Goal: Task Accomplishment & Management: Use online tool/utility

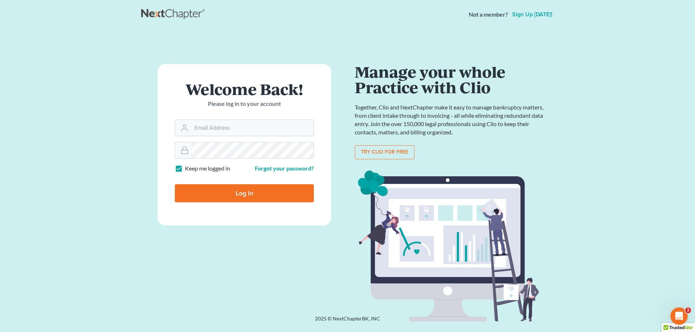
type input "[EMAIL_ADDRESS][DOMAIN_NAME]"
click at [262, 198] on input "Log In" at bounding box center [244, 193] width 139 height 18
type input "Thinking..."
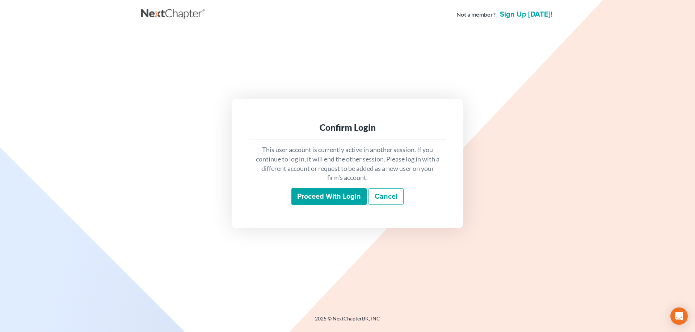
click at [332, 197] on input "Proceed with login" at bounding box center [328, 196] width 75 height 17
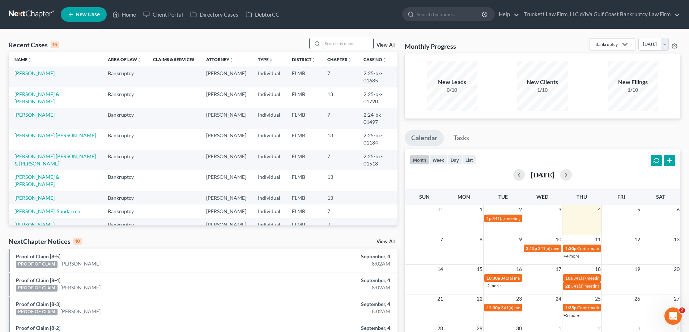
click at [341, 43] on input "search" at bounding box center [348, 43] width 51 height 10
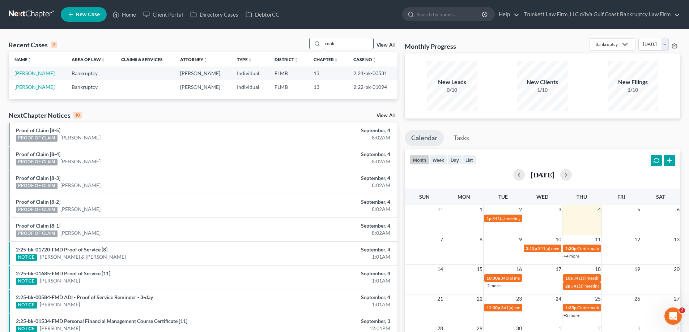
drag, startPoint x: 337, startPoint y: 45, endPoint x: 319, endPoint y: 45, distance: 18.4
click at [319, 45] on div "cook" at bounding box center [341, 43] width 64 height 11
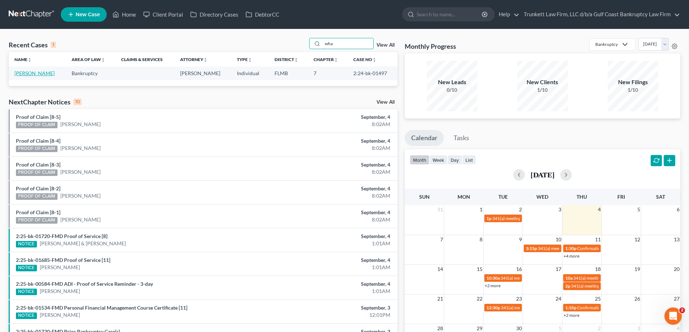
type input "wha"
click at [41, 74] on link "Whalen, Angela" at bounding box center [34, 73] width 40 height 6
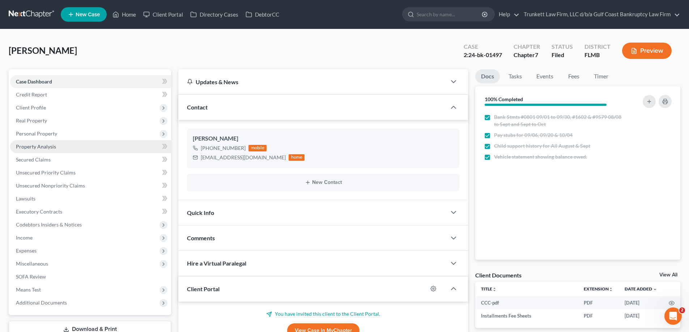
scroll to position [158, 0]
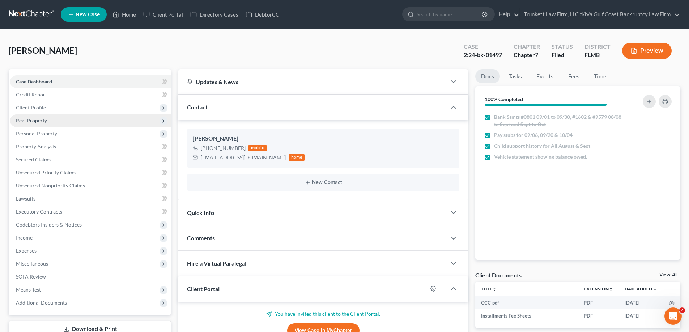
click at [38, 120] on span "Real Property" at bounding box center [31, 121] width 31 height 6
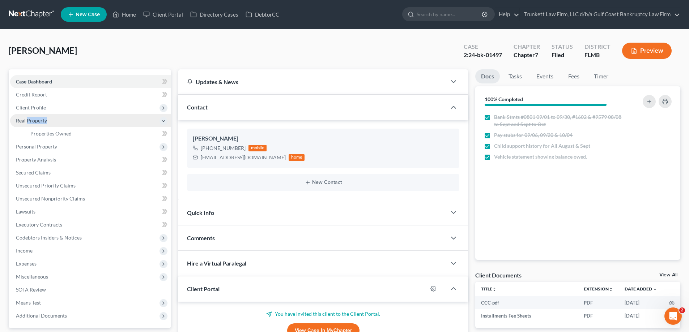
click at [38, 120] on span "Real Property" at bounding box center [31, 121] width 31 height 6
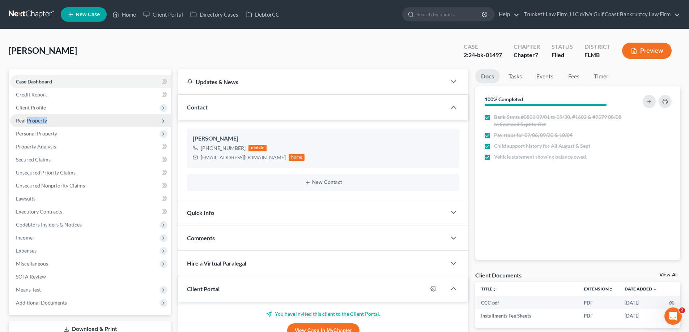
click at [47, 120] on span "Real Property" at bounding box center [90, 120] width 161 height 13
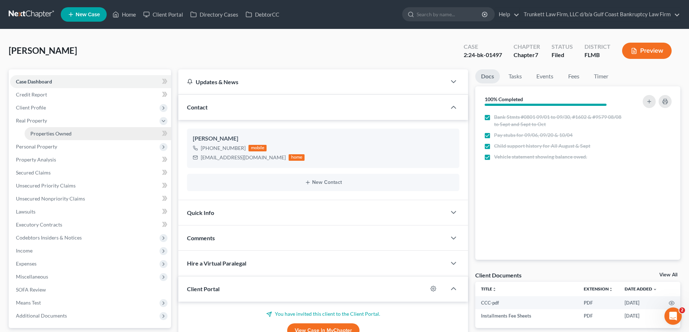
click at [52, 131] on span "Properties Owned" at bounding box center [50, 134] width 41 height 6
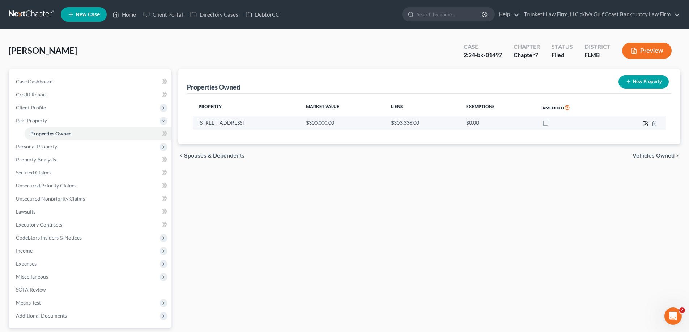
click at [644, 123] on icon "button" at bounding box center [646, 124] width 6 height 6
select select "9"
select select "0"
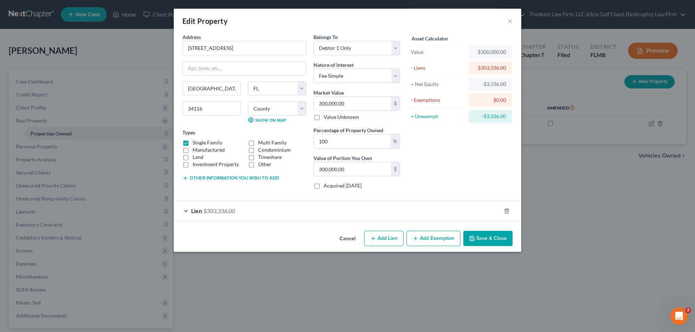
click at [513, 20] on div "Edit Property ×" at bounding box center [347, 21] width 347 height 25
click at [508, 18] on button "×" at bounding box center [509, 21] width 5 height 9
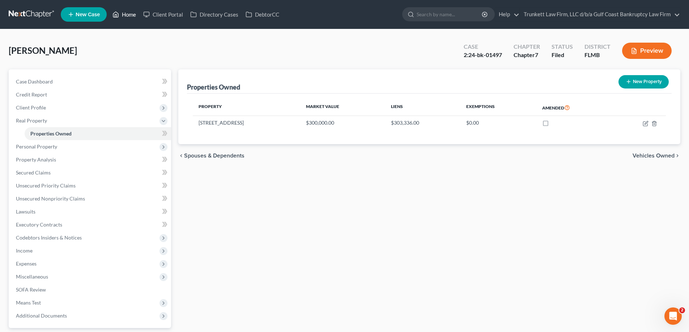
click at [135, 13] on link "Home" at bounding box center [124, 14] width 31 height 13
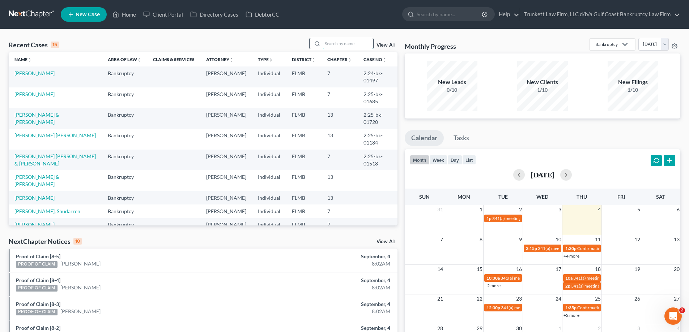
click at [331, 40] on input "search" at bounding box center [348, 43] width 51 height 10
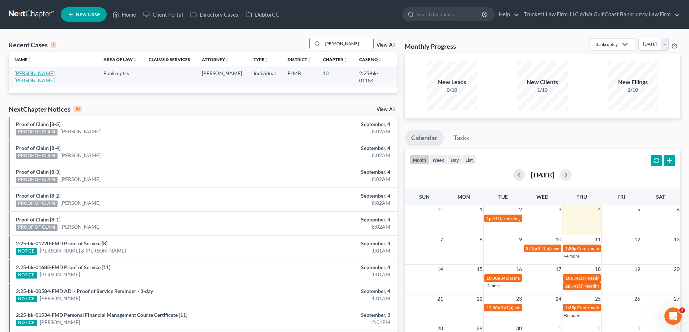
type input "perkins"
click at [42, 72] on link "Perkins Mann, Carolyn" at bounding box center [34, 76] width 40 height 13
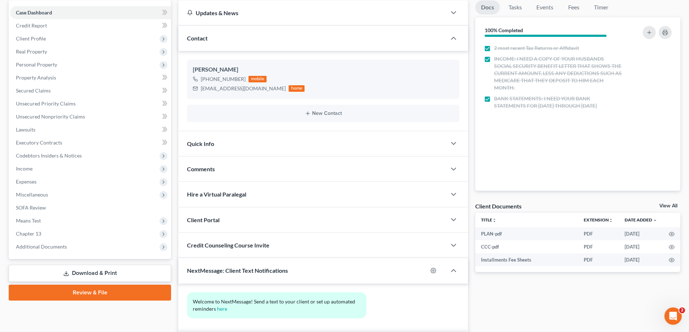
scroll to position [72, 0]
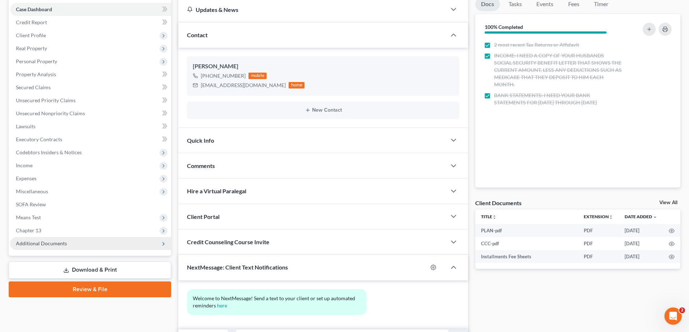
click at [51, 243] on span "Additional Documents" at bounding box center [41, 244] width 51 height 6
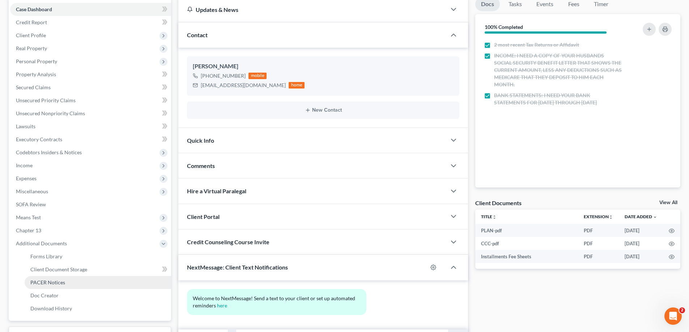
click at [56, 281] on span "PACER Notices" at bounding box center [47, 283] width 35 height 6
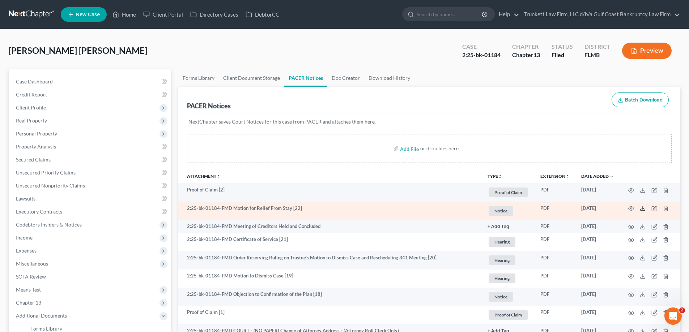
click at [643, 208] on icon at bounding box center [643, 209] width 6 height 6
